Goal: Obtain resource: Download file/media

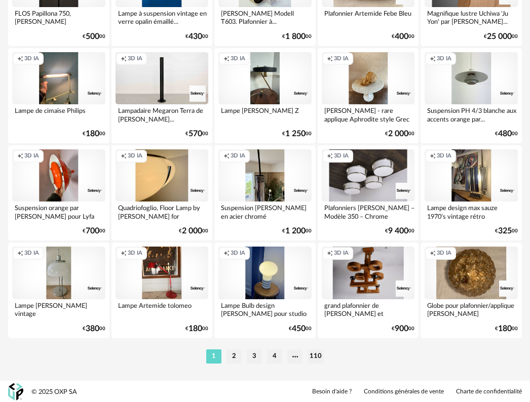
scroll to position [1746, 0]
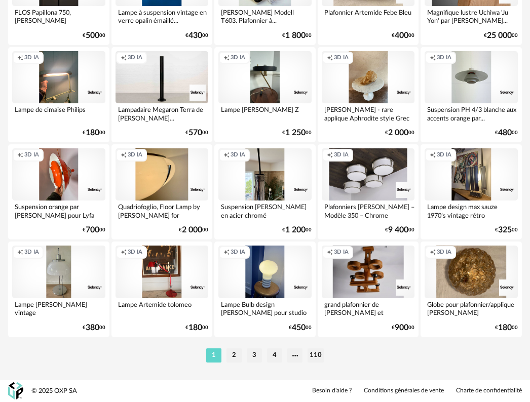
click at [235, 357] on li "2" at bounding box center [233, 355] width 15 height 14
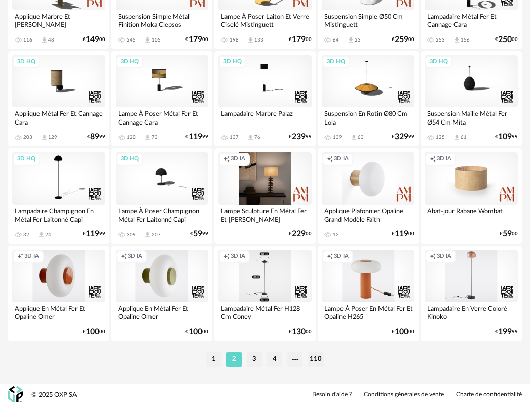
scroll to position [1746, 0]
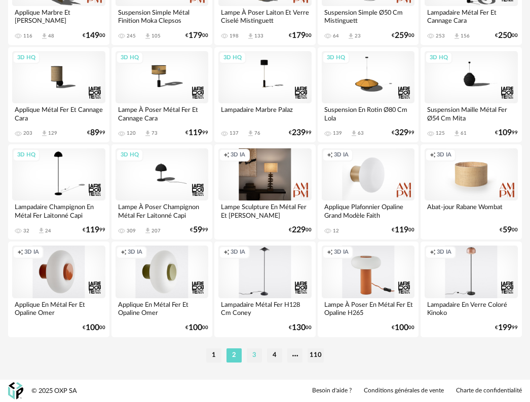
click at [252, 358] on li "3" at bounding box center [254, 355] width 15 height 14
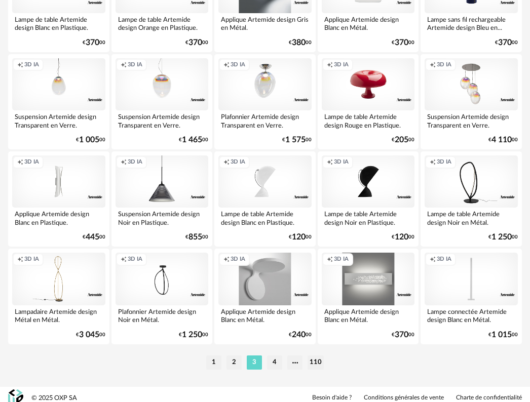
scroll to position [1746, 0]
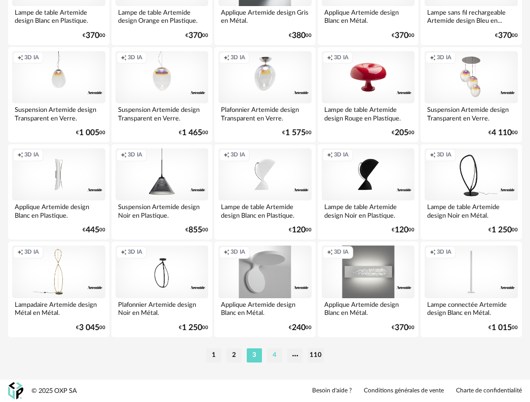
click at [271, 355] on li "4" at bounding box center [274, 355] width 15 height 14
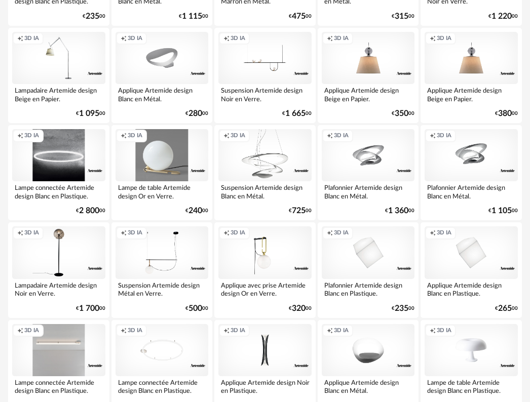
scroll to position [355, 0]
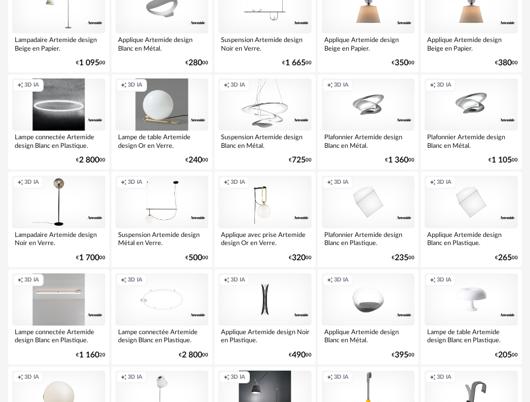
click at [282, 108] on div "Creation icon 3D IA" at bounding box center [264, 105] width 93 height 52
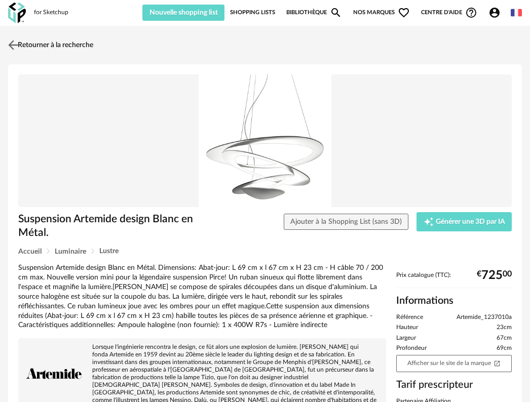
click at [11, 46] on img at bounding box center [13, 44] width 15 height 15
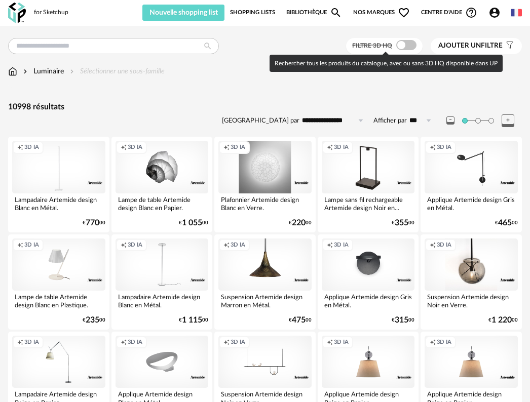
click at [411, 47] on span at bounding box center [406, 45] width 20 height 10
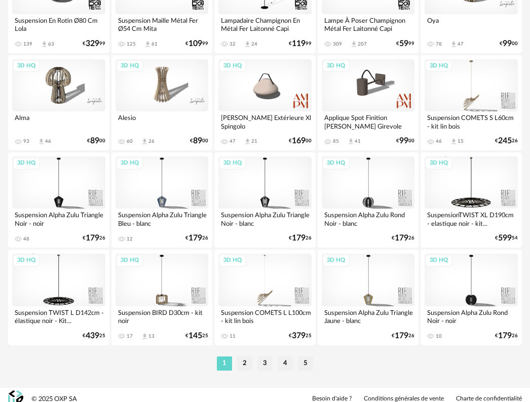
scroll to position [1746, 0]
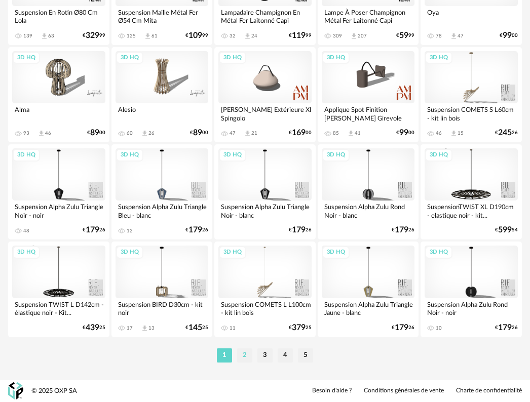
click at [242, 354] on li "2" at bounding box center [244, 355] width 15 height 14
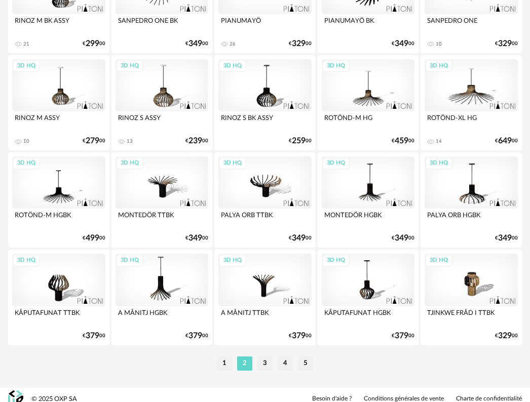
scroll to position [1746, 0]
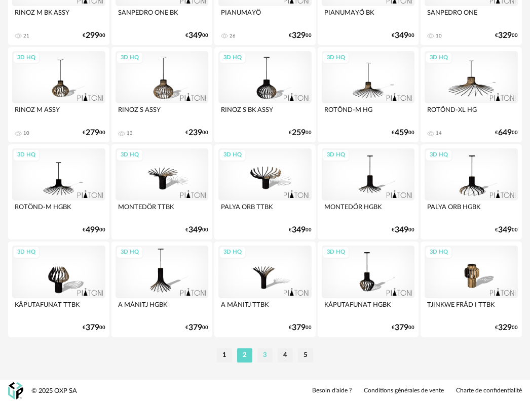
click at [269, 355] on li "3" at bounding box center [264, 355] width 15 height 14
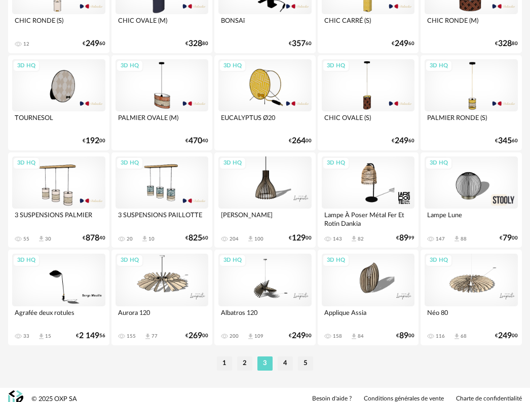
scroll to position [1746, 0]
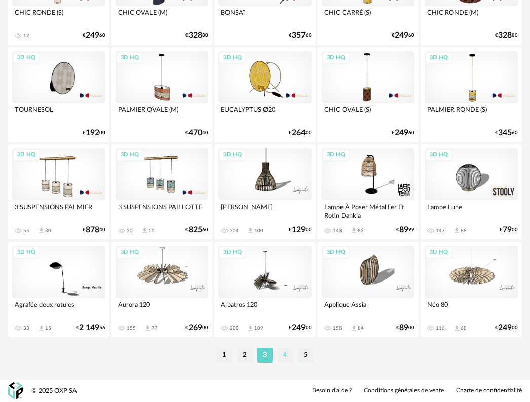
click at [283, 355] on li "4" at bounding box center [285, 355] width 15 height 14
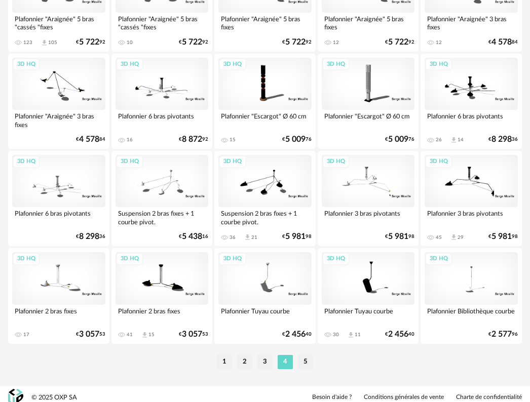
scroll to position [1746, 0]
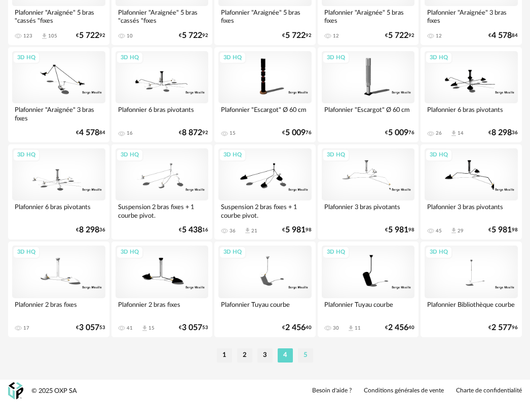
click at [309, 354] on li "5" at bounding box center [305, 355] width 15 height 14
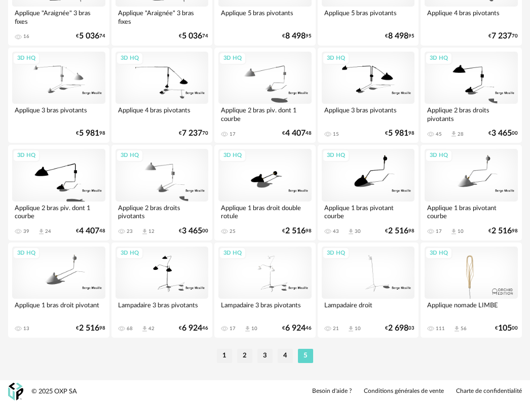
scroll to position [382, 0]
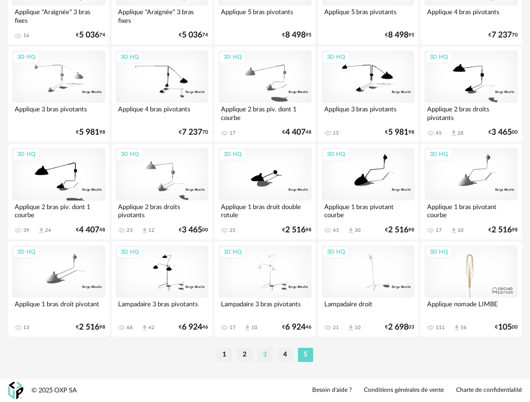
click at [267, 356] on li "3" at bounding box center [264, 355] width 15 height 14
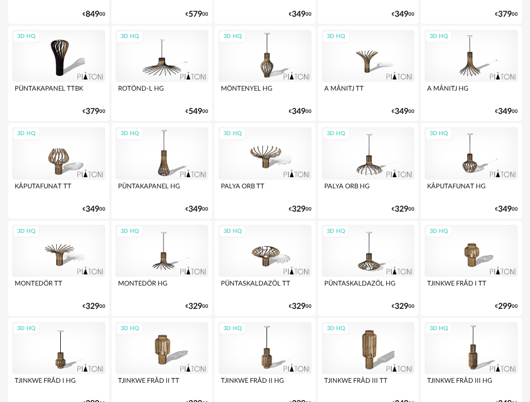
scroll to position [810, 0]
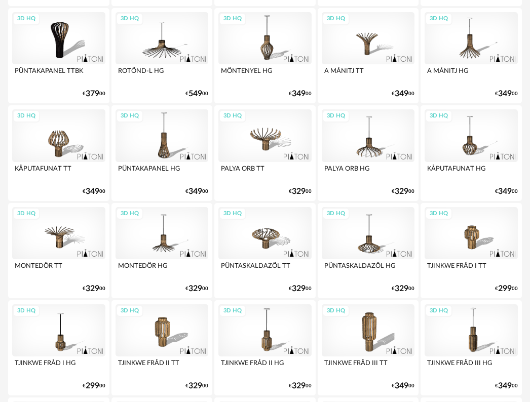
click at [354, 232] on div "3D HQ" at bounding box center [368, 233] width 93 height 52
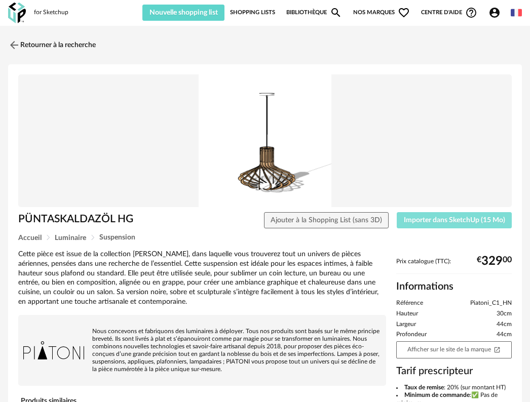
click at [425, 220] on span "Importer dans SketchUp (15 Mo)" at bounding box center [454, 220] width 101 height 7
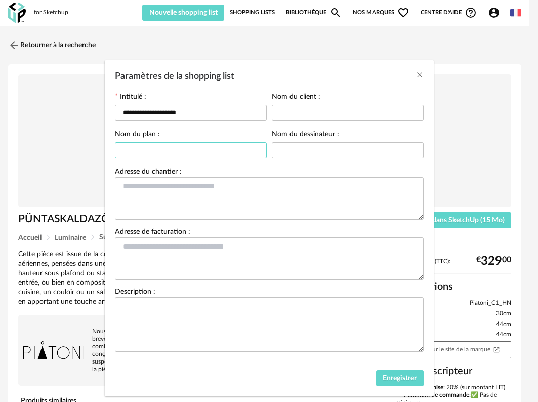
click at [199, 148] on input "Paramètres de la shopping list" at bounding box center [191, 150] width 152 height 16
type input "****"
click at [383, 377] on span "Enregistrer" at bounding box center [400, 378] width 34 height 7
